Goal: Find specific page/section: Find specific page/section

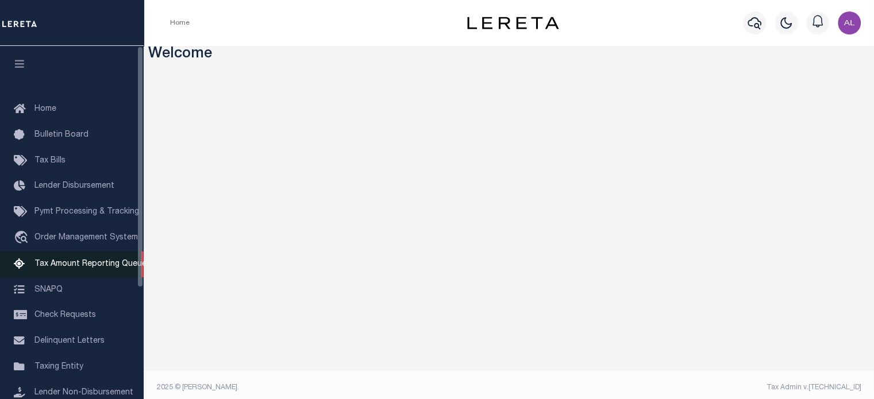
scroll to position [162, 0]
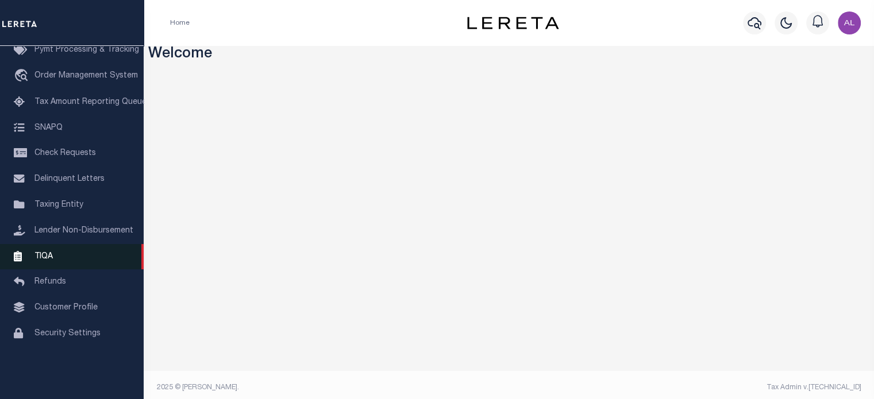
click at [59, 262] on link "TIQA" at bounding box center [72, 257] width 144 height 26
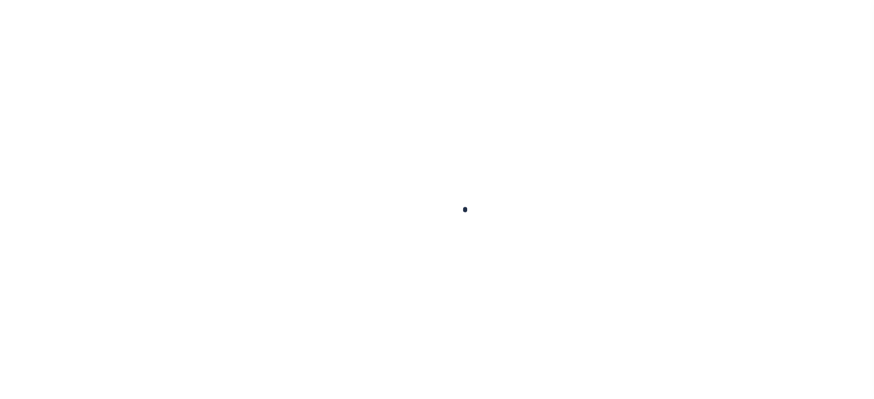
scroll to position [162, 0]
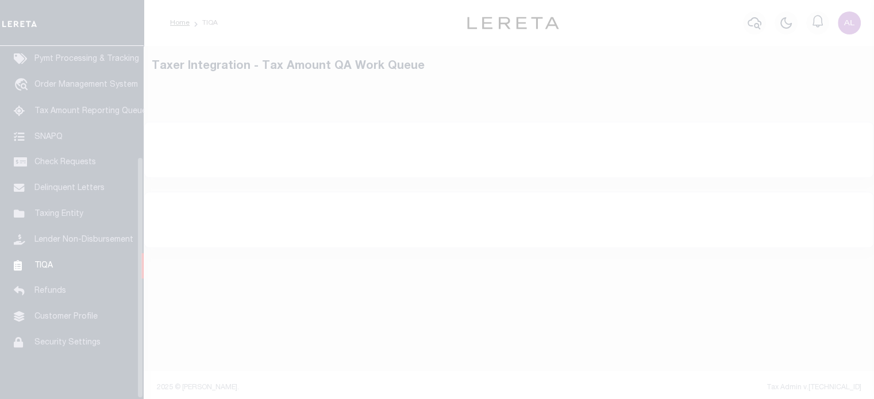
select select "200"
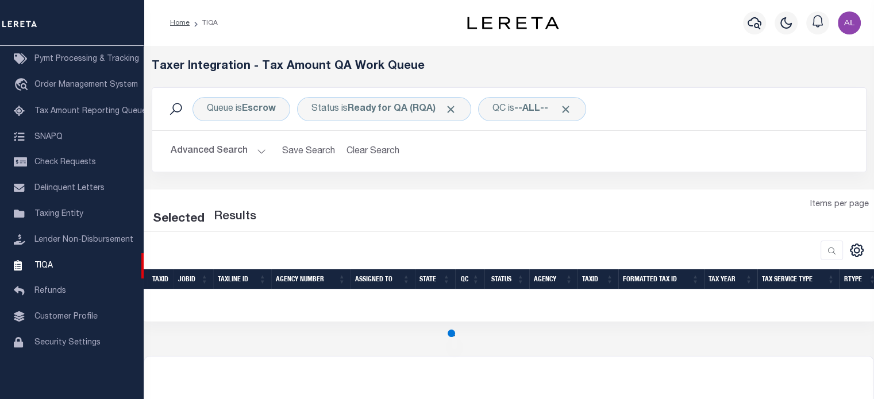
select select "200"
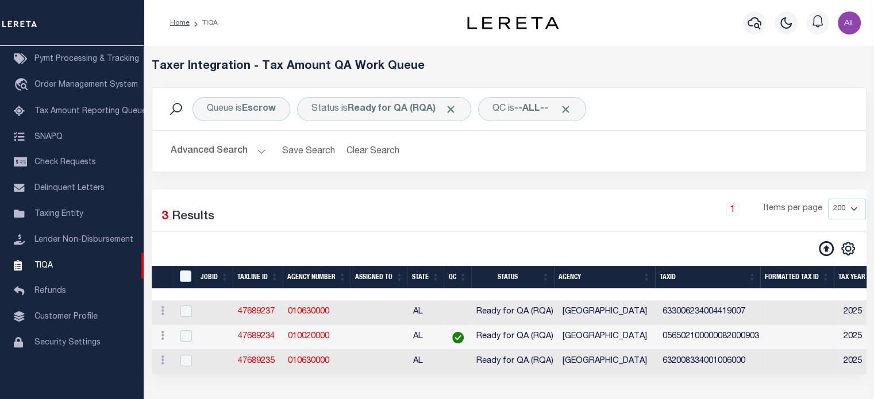
scroll to position [34, 0]
